Goal: Task Accomplishment & Management: Manage account settings

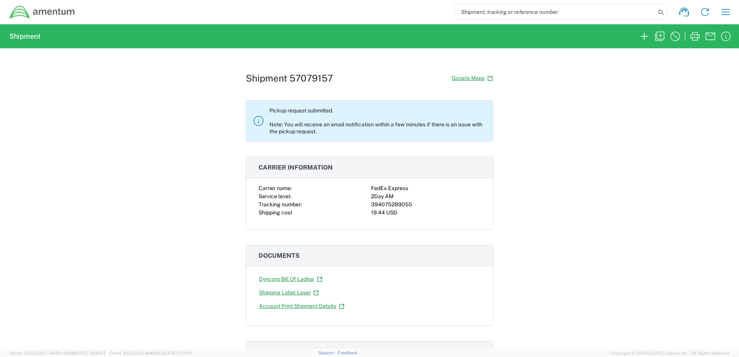
click at [558, 187] on div "Shipment 57079157 Google Maps Pickup request submitted. Note: You will receive …" at bounding box center [369, 198] width 739 height 301
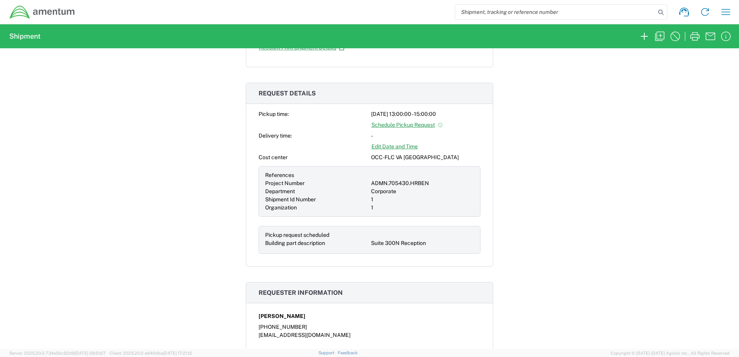
scroll to position [232, 0]
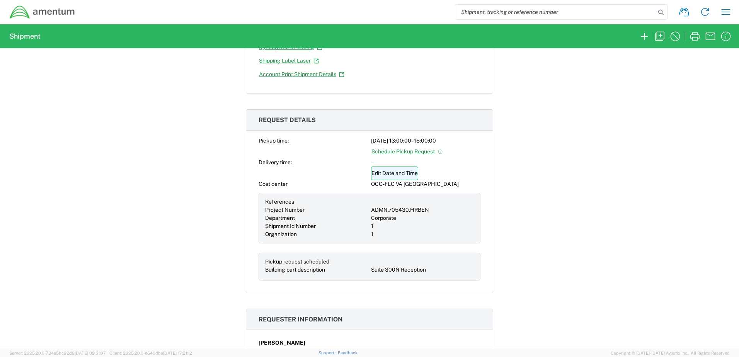
click at [396, 175] on link "Edit Date and Time" at bounding box center [394, 174] width 47 height 14
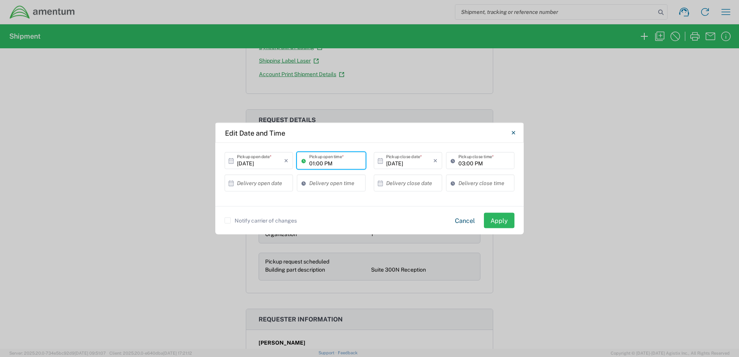
click at [316, 164] on input "01:00 PM" at bounding box center [334, 161] width 51 height 14
type input "05:00 PM"
drag, startPoint x: 462, startPoint y: 163, endPoint x: 467, endPoint y: 167, distance: 6.9
click at [462, 163] on input "03:00 PM" at bounding box center [484, 161] width 51 height 14
type input "07:00 PM"
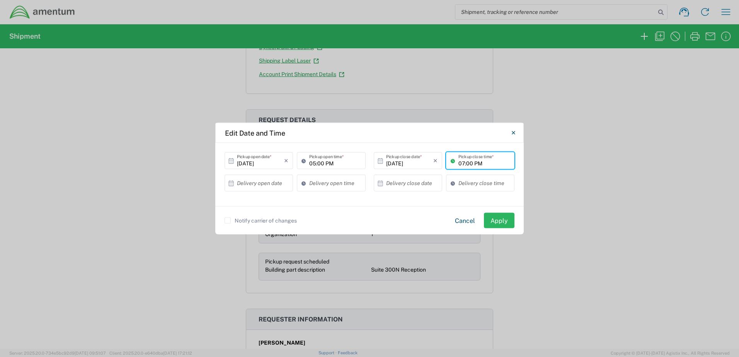
click at [505, 219] on button "Apply" at bounding box center [499, 220] width 31 height 15
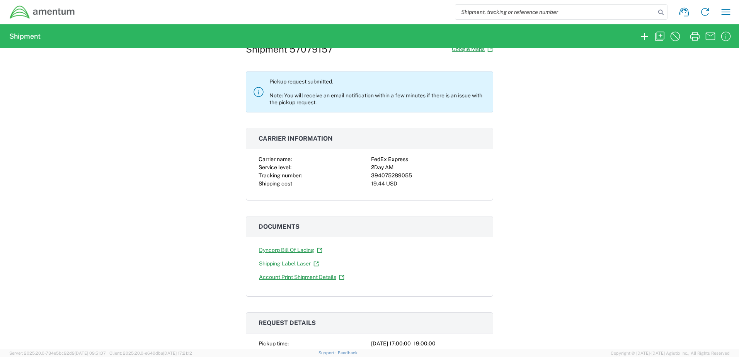
scroll to position [0, 0]
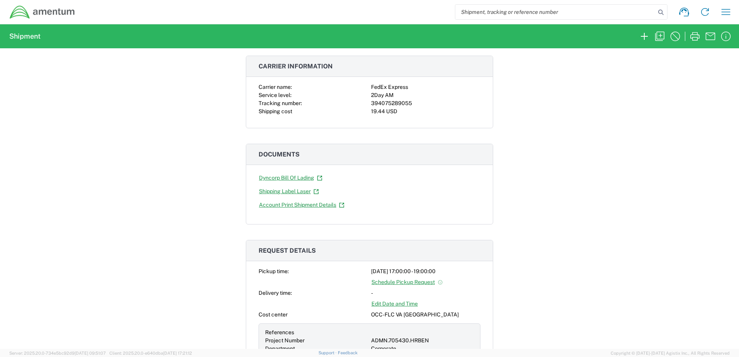
scroll to position [155, 0]
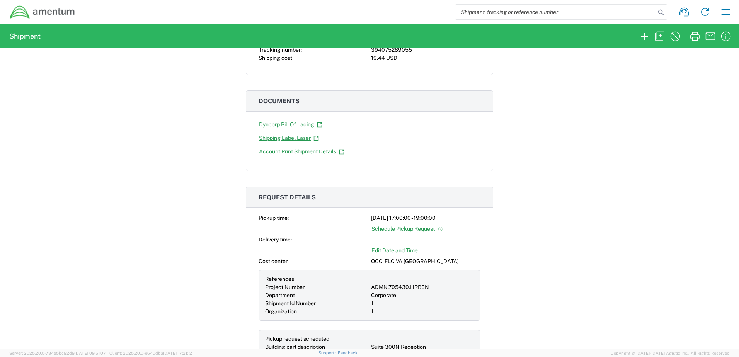
click at [580, 155] on div "Shipment 57079157 Google Maps Pickup request submitted. Note: You will receive …" at bounding box center [369, 198] width 739 height 301
drag, startPoint x: 599, startPoint y: 187, endPoint x: 606, endPoint y: 188, distance: 6.7
click at [599, 188] on div "Shipment 57079157 Google Maps Pickup request submitted. Note: You will receive …" at bounding box center [369, 198] width 739 height 301
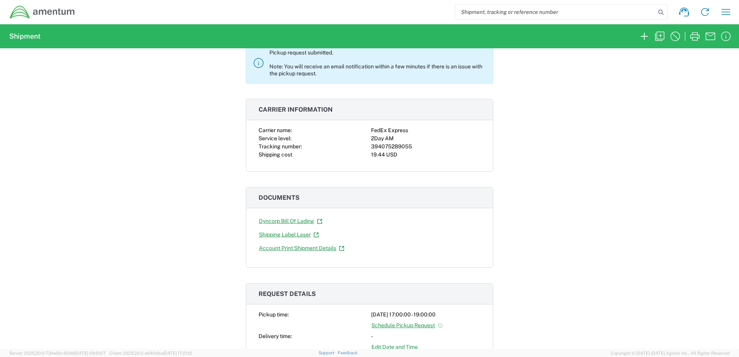
scroll to position [0, 0]
